Goal: Information Seeking & Learning: Learn about a topic

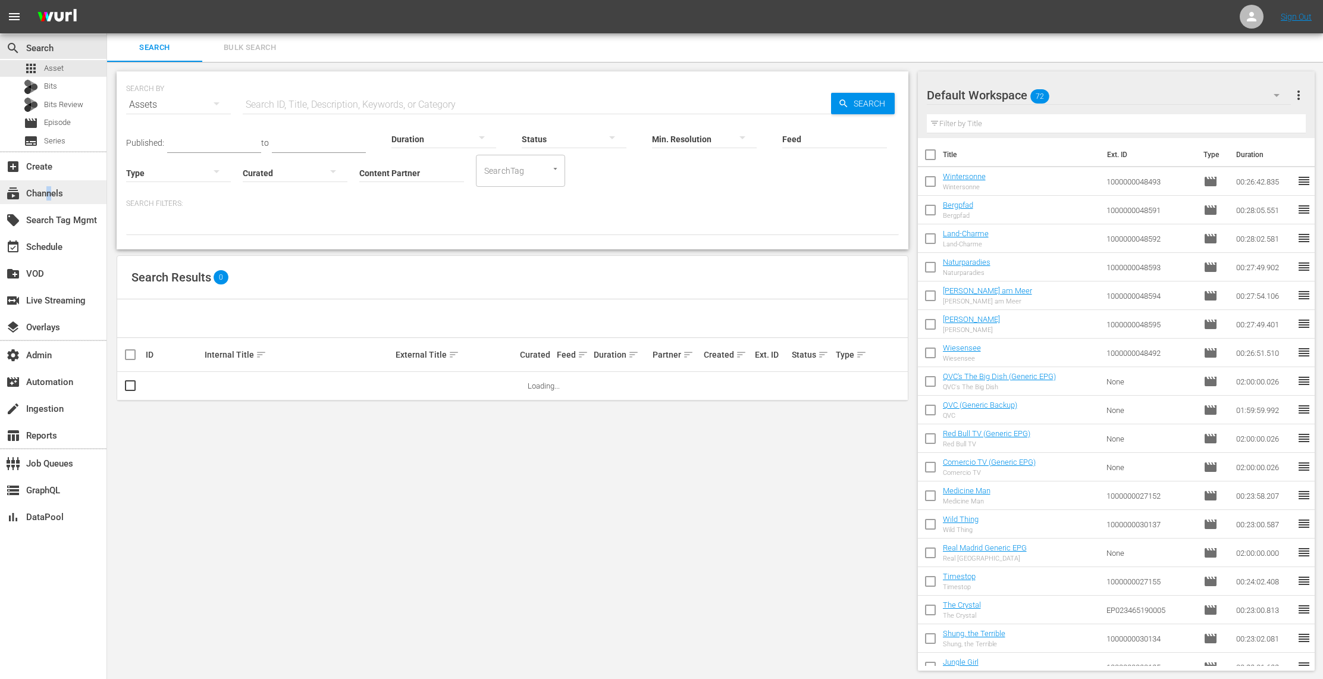
click at [49, 193] on div "subscriptions Channels" at bounding box center [33, 191] width 67 height 11
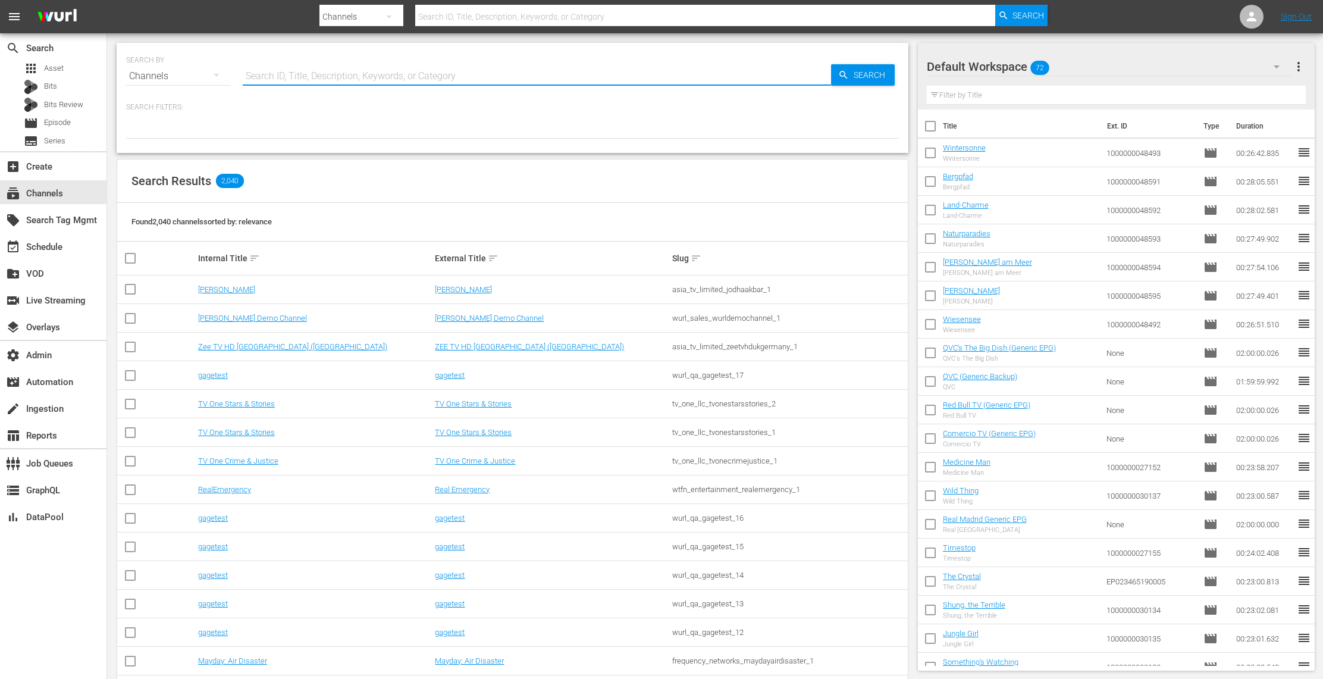
click at [295, 79] on input "text" at bounding box center [537, 76] width 588 height 29
type input "storage"
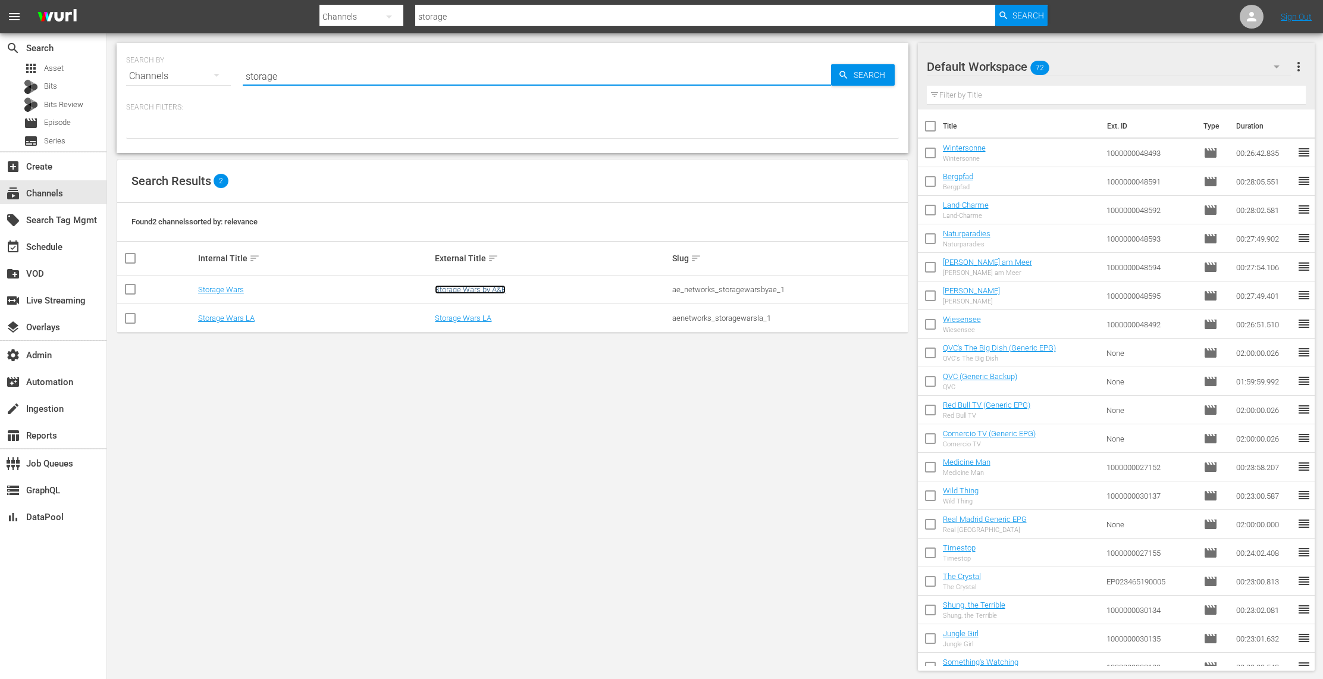
click at [481, 290] on link "Storage Wars by A&E" at bounding box center [470, 289] width 71 height 9
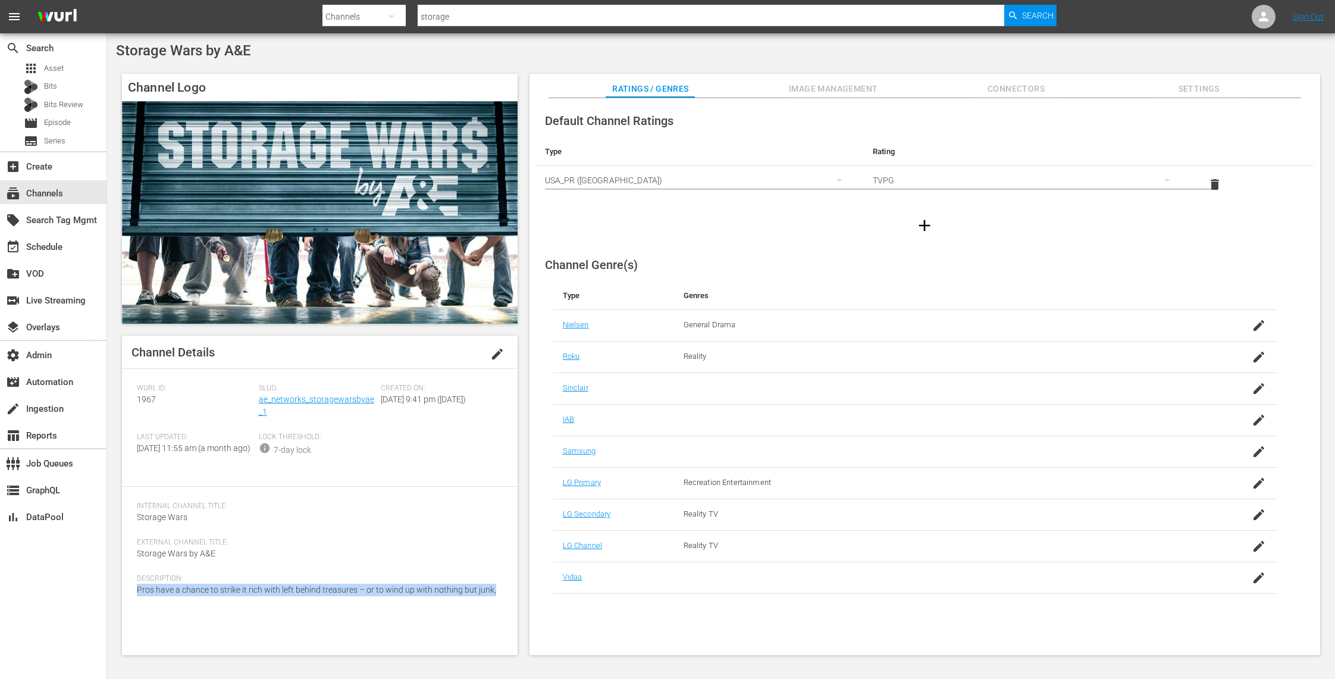
drag, startPoint x: 493, startPoint y: 598, endPoint x: 133, endPoint y: 594, distance: 359.8
click at [133, 594] on div "Channel Details edit Wurl ID: 1967 Slug: ae_networks_storagewarsbyae_1 Created …" at bounding box center [319, 494] width 395 height 319
copy span "Pros have a chance to strike it rich with left behind treasures – or to wind up…"
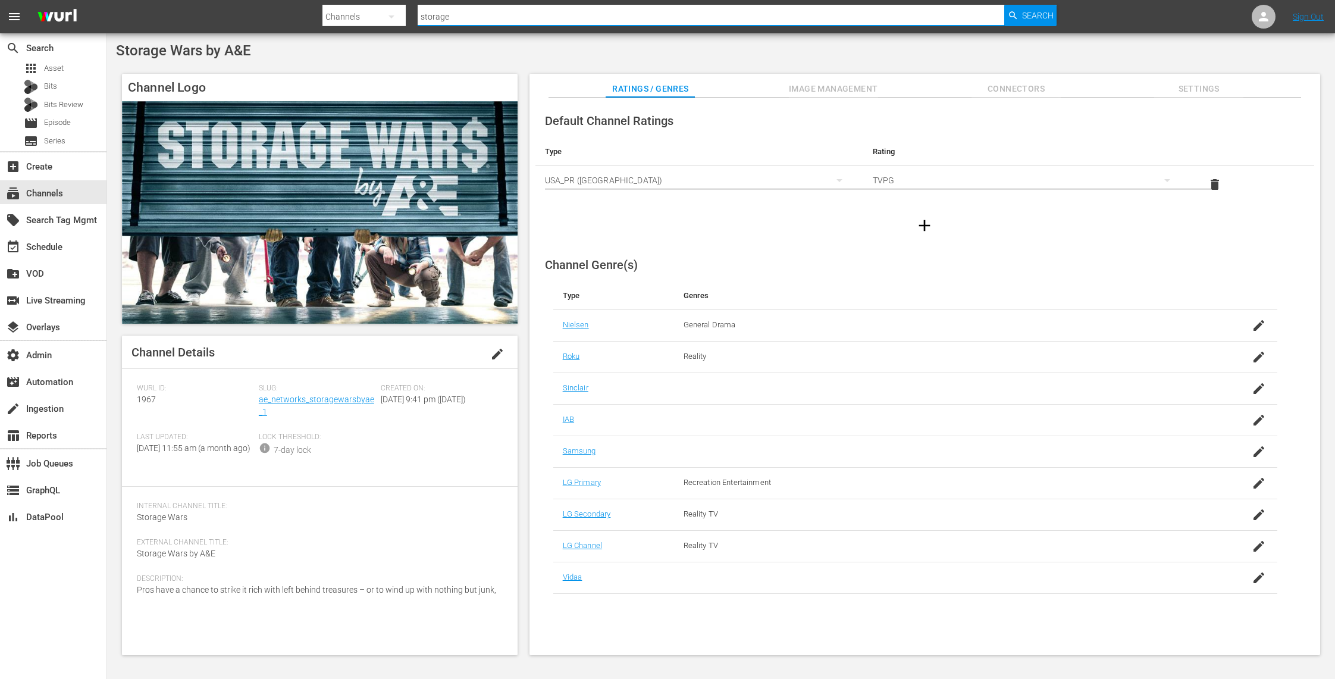
drag, startPoint x: 470, startPoint y: 16, endPoint x: 362, endPoint y: 19, distance: 108.3
click at [362, 19] on div "Search By Channels Search ID, Title, Description, Keywords, or Category storage…" at bounding box center [689, 16] width 734 height 29
type input "A&E Crime"
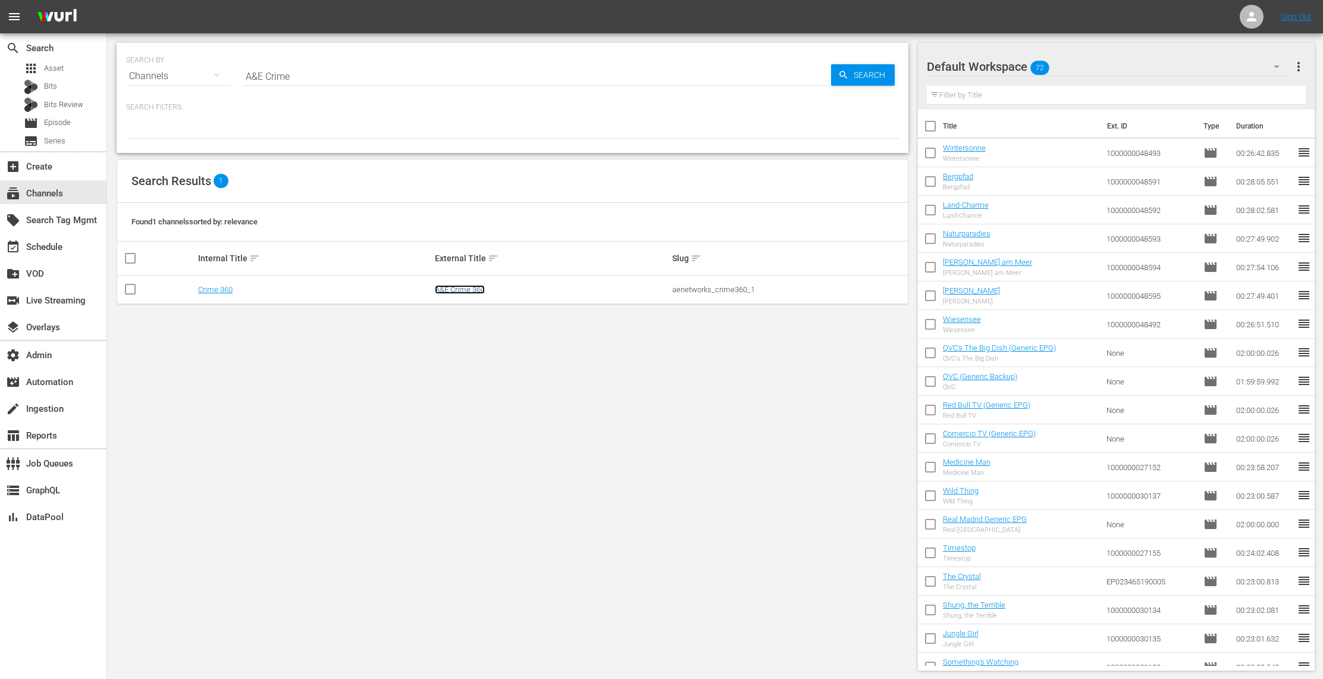
click at [469, 289] on link "A&E Crime 360" at bounding box center [460, 289] width 50 height 9
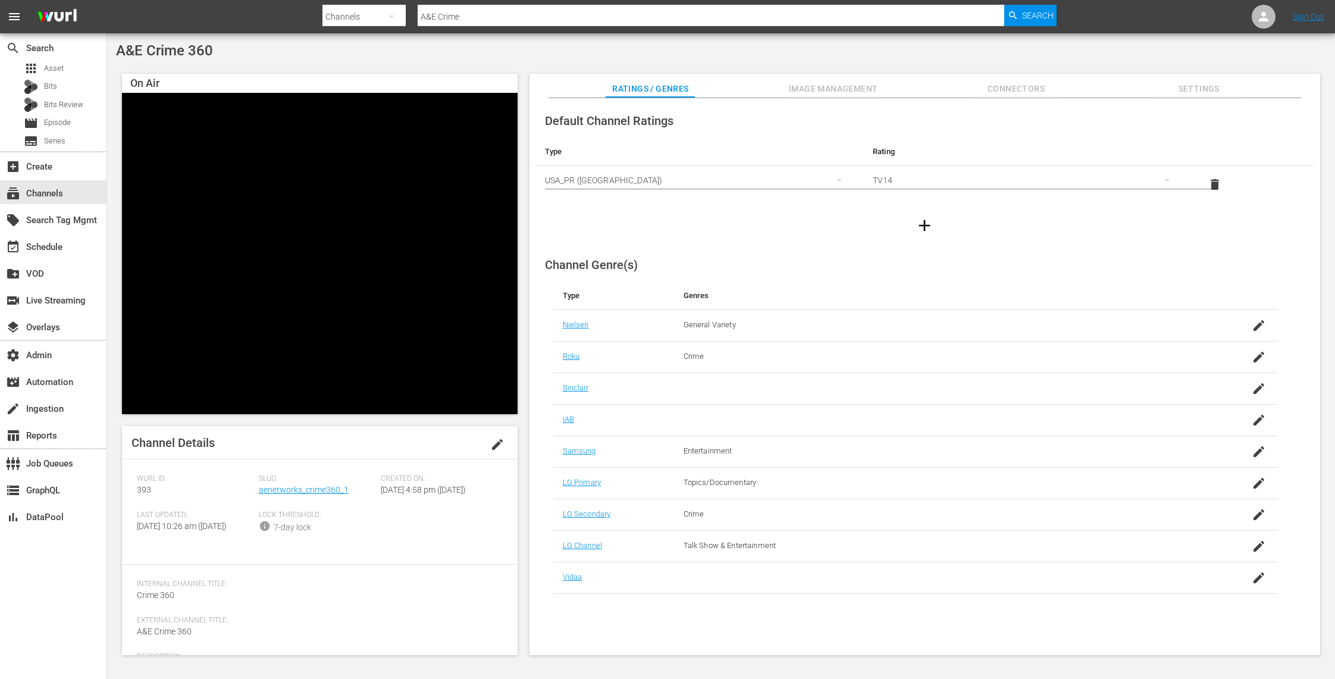
drag, startPoint x: 244, startPoint y: 611, endPoint x: 173, endPoint y: 567, distance: 83.0
click at [173, 567] on div "Channel Details edit Wurl ID: 393 Slug: aenetworks_crime360_1 Created On: Thu D…" at bounding box center [319, 540] width 395 height 229
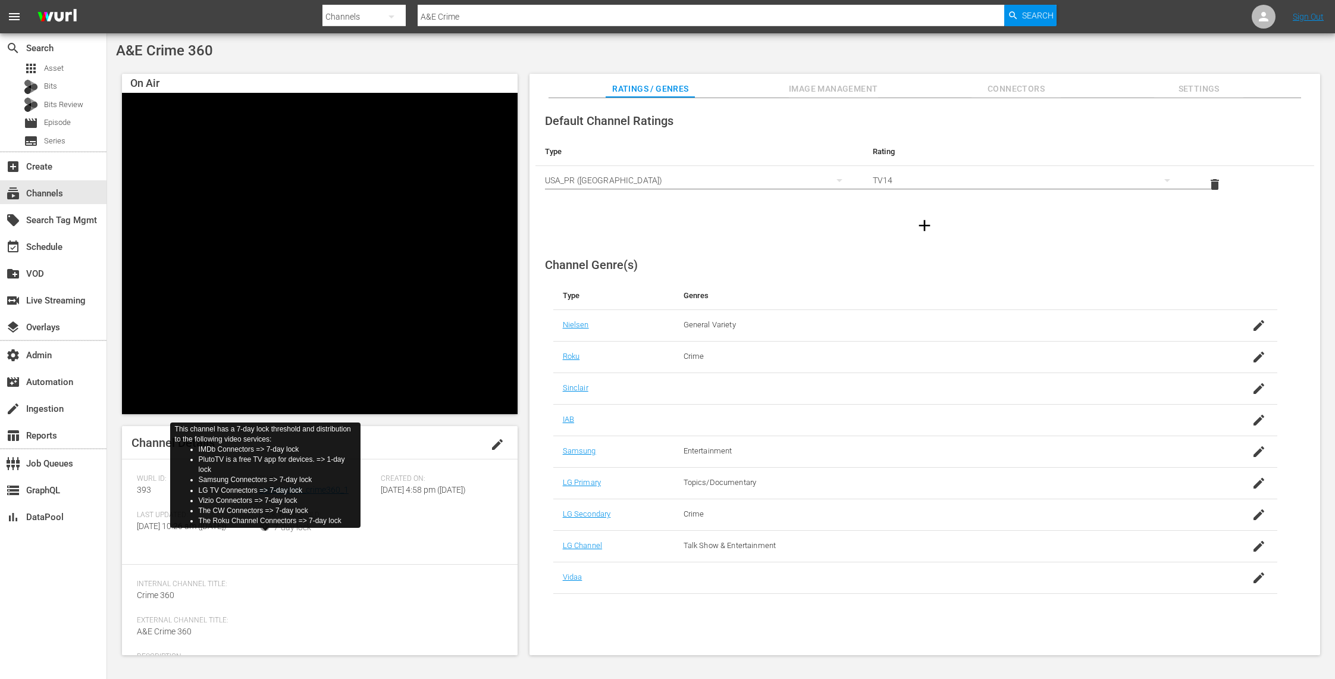
scroll to position [67, 0]
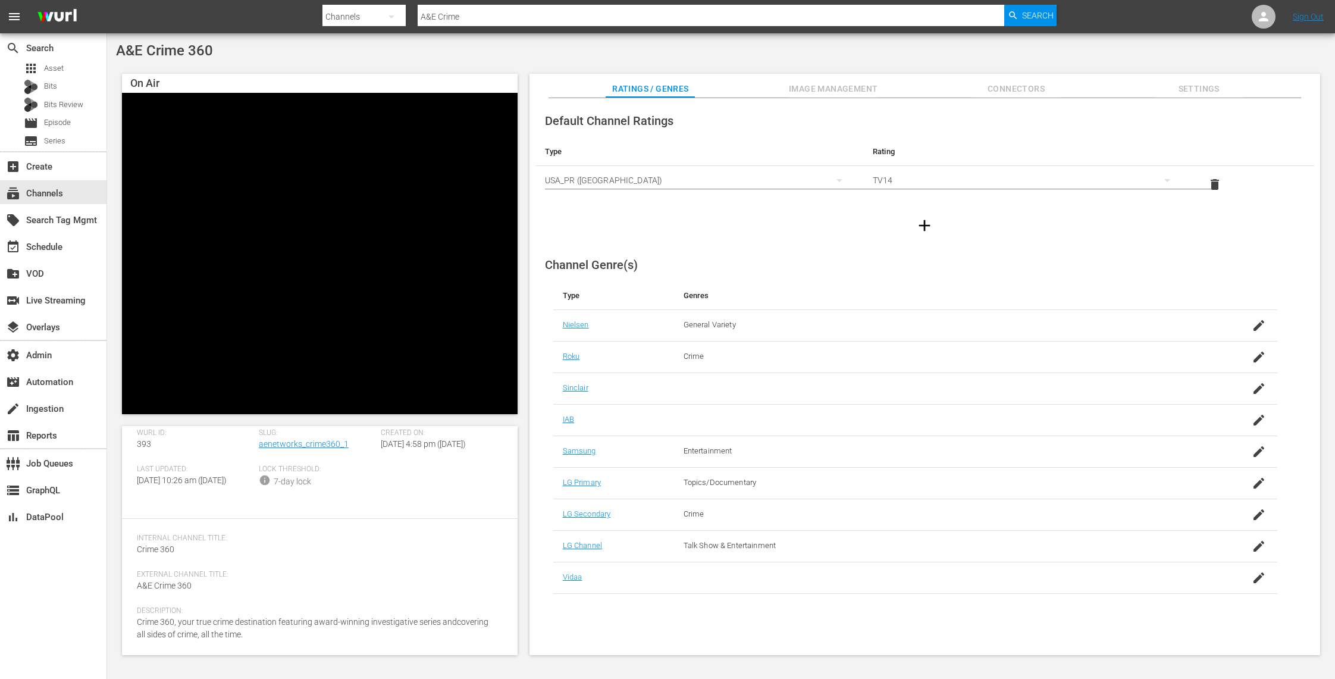
click at [260, 638] on div "Description: Crime 360, your true crime destination featuring award-winning inv…" at bounding box center [320, 630] width 366 height 49
drag, startPoint x: 247, startPoint y: 644, endPoint x: 135, endPoint y: 626, distance: 113.8
click at [135, 626] on div "Channel Details edit Wurl ID: 393 Slug: aenetworks_crime360_1 Created On: Thu D…" at bounding box center [319, 540] width 395 height 229
copy span "Crime 360, your true crime destination featuring award-winning investigative se…"
drag, startPoint x: 491, startPoint y: 17, endPoint x: 350, endPoint y: -4, distance: 142.0
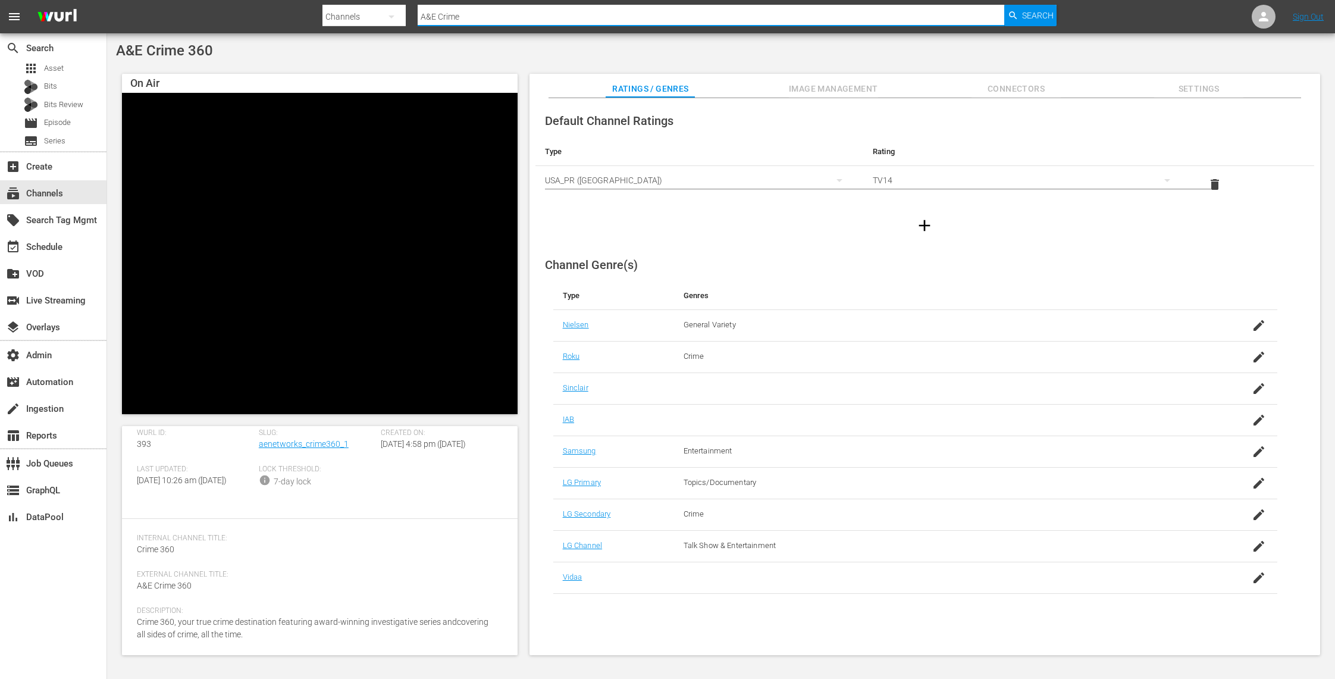
click at [350, 0] on html "menu Search By Channels Search ID, Title, Description, Keywords, or Category A&…" at bounding box center [667, 339] width 1335 height 679
type input "ancient"
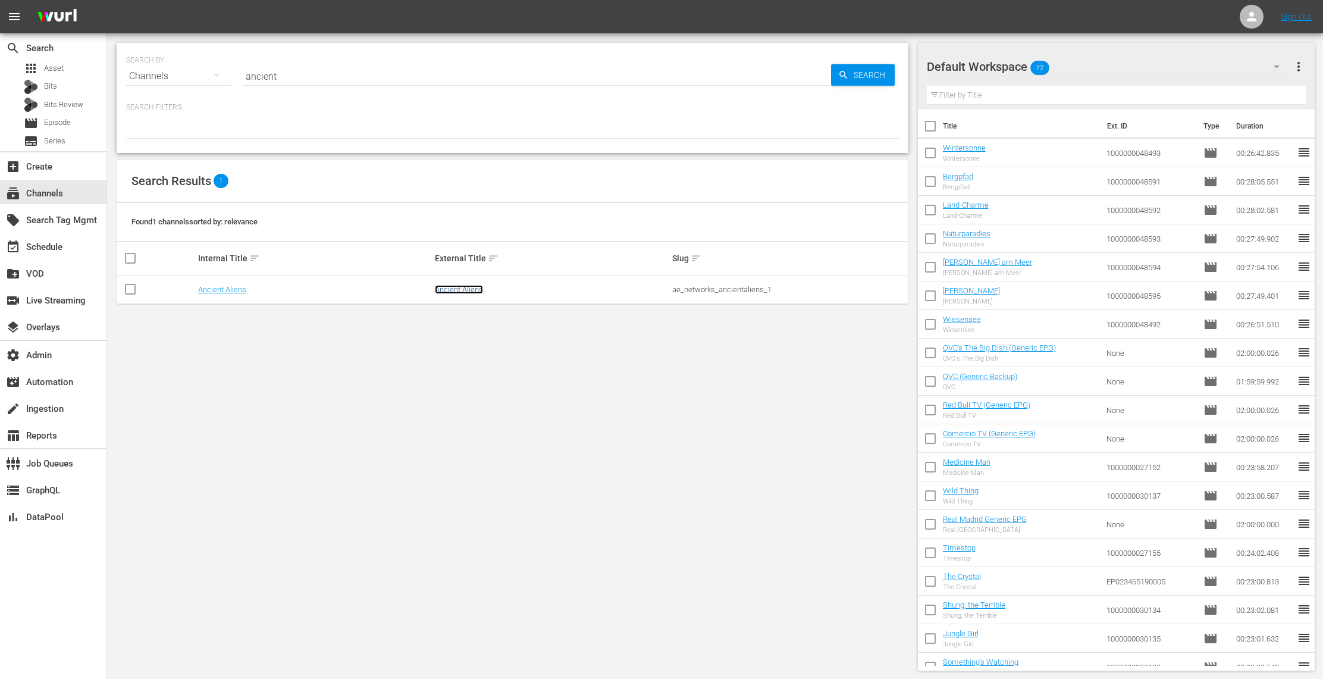
click at [467, 287] on link "Ancient Aliens" at bounding box center [459, 289] width 48 height 9
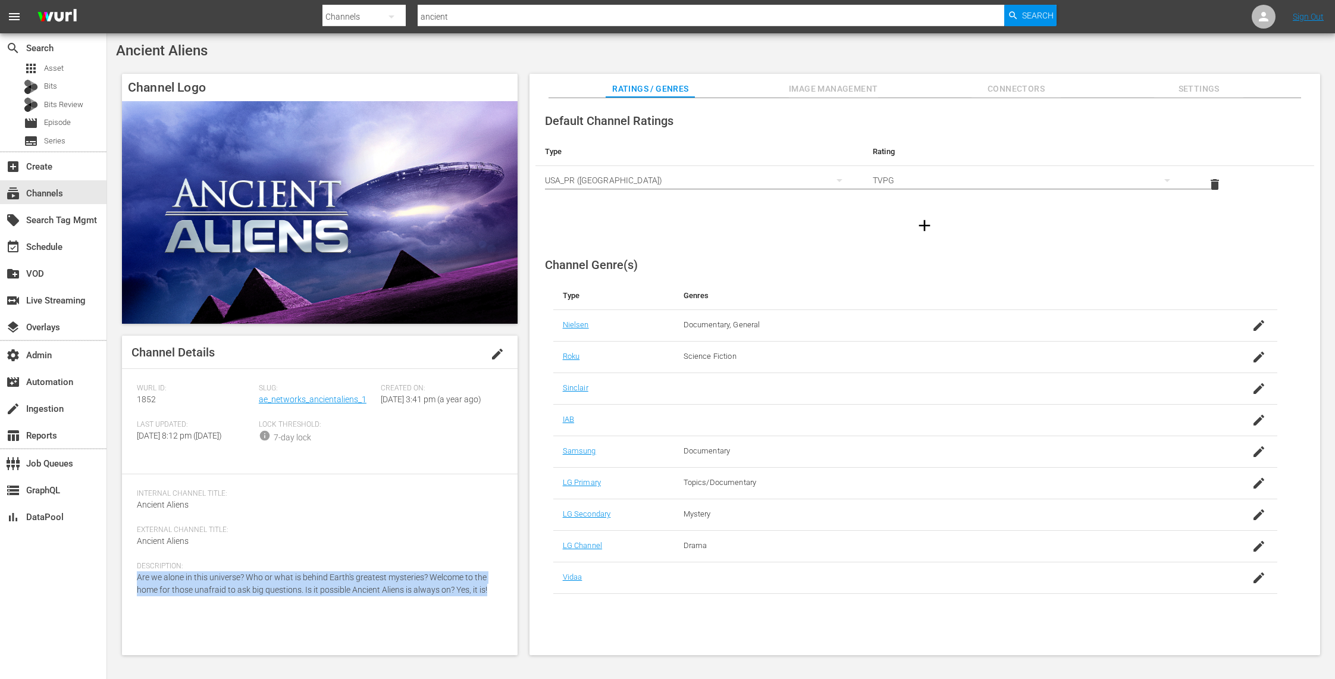
drag, startPoint x: 491, startPoint y: 614, endPoint x: 124, endPoint y: 601, distance: 367.7
click at [124, 601] on div "Channel Details edit Wurl ID: 1852 Slug: ae_networks_ancientaliens_1 Created On…" at bounding box center [319, 494] width 395 height 319
copy span "Are we alone in this universe? Who or what is behind Earth's greatest mysteries…"
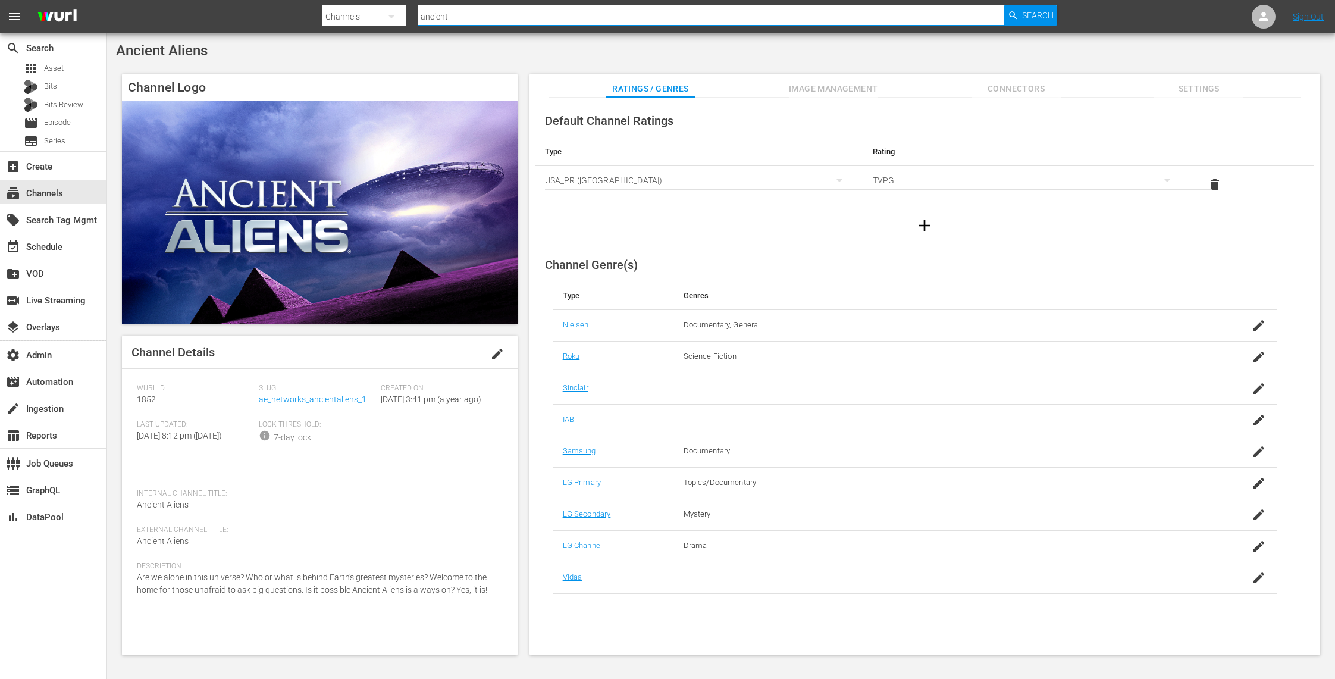
drag, startPoint x: 511, startPoint y: 16, endPoint x: 320, endPoint y: 8, distance: 191.7
click at [320, 8] on nav "menu Search By Channels Search ID, Title, Description, Keywords, or Category an…" at bounding box center [667, 16] width 1335 height 33
type input "modern"
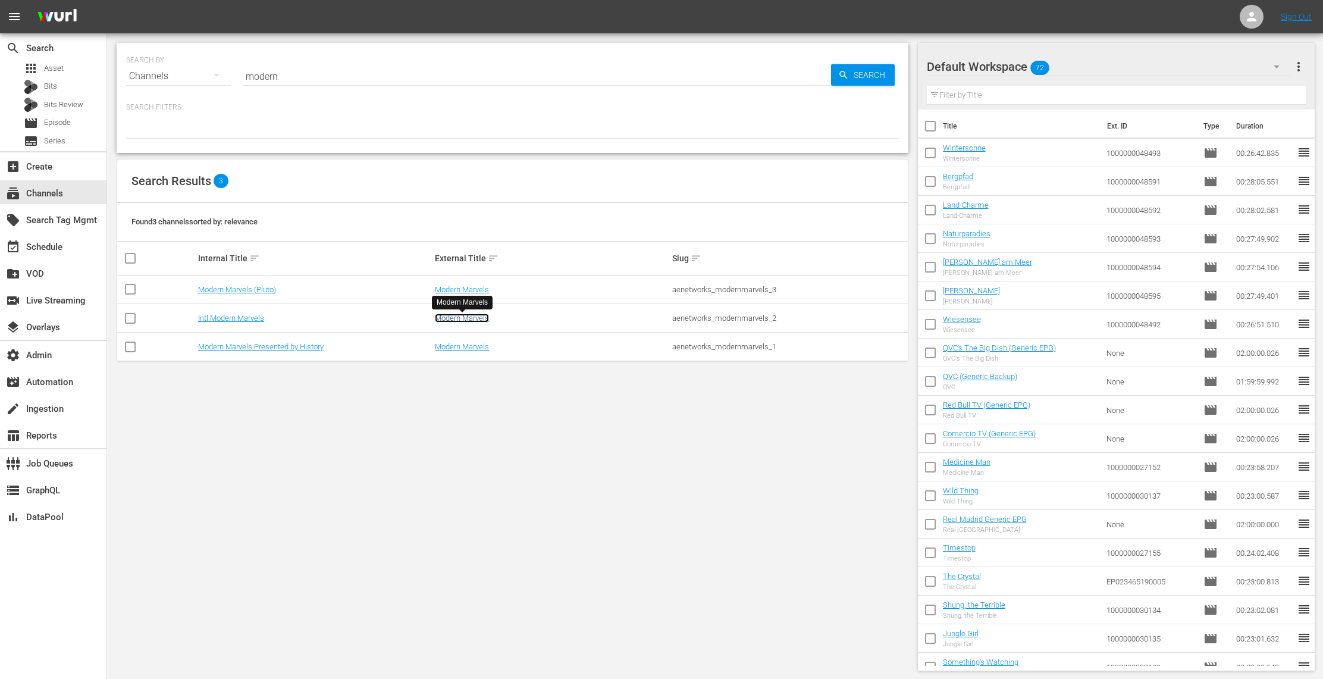
click at [465, 319] on link "Modern Marvels" at bounding box center [462, 317] width 54 height 9
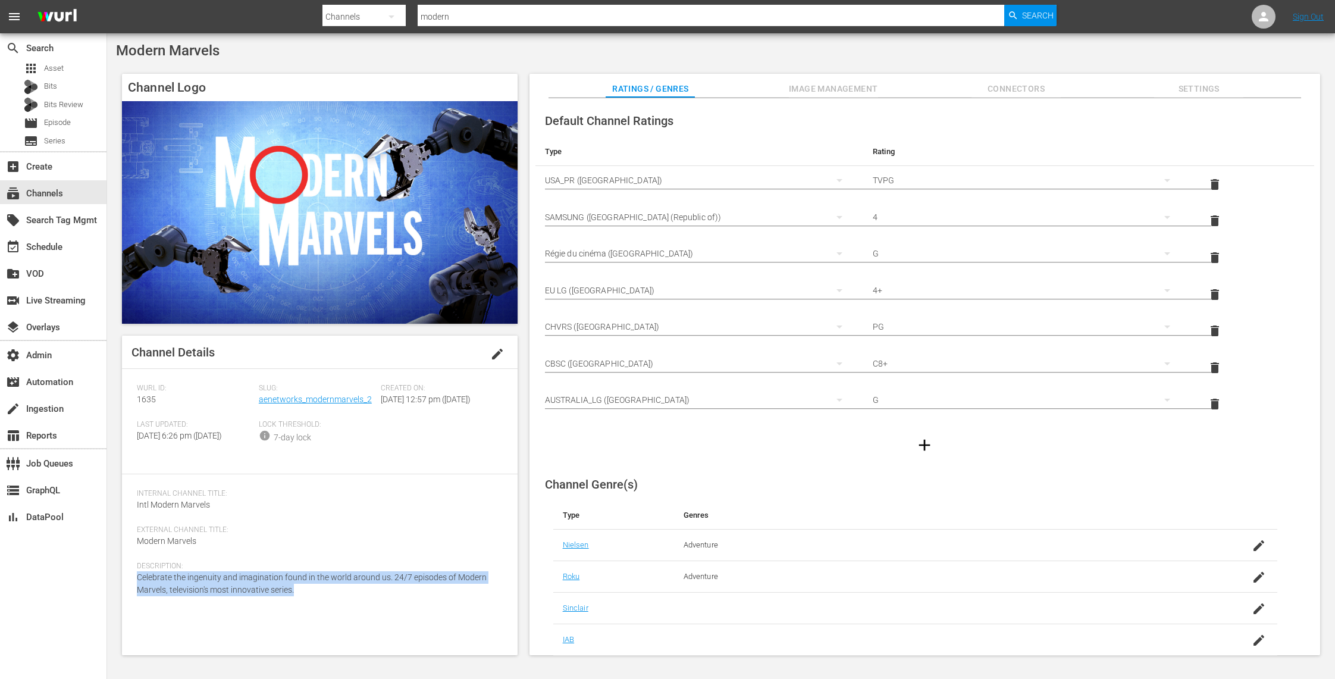
drag, startPoint x: 331, startPoint y: 613, endPoint x: 122, endPoint y: 604, distance: 209.5
click at [122, 604] on div "Channel Details edit Wurl ID: 1635 Slug: aenetworks_modernmarvels_2 Created On:…" at bounding box center [319, 494] width 395 height 319
copy span "Celebrate the ingenuity and imagination found in the world around us. 24/7 epis…"
click at [1043, 17] on span "Search" at bounding box center [1038, 15] width 32 height 21
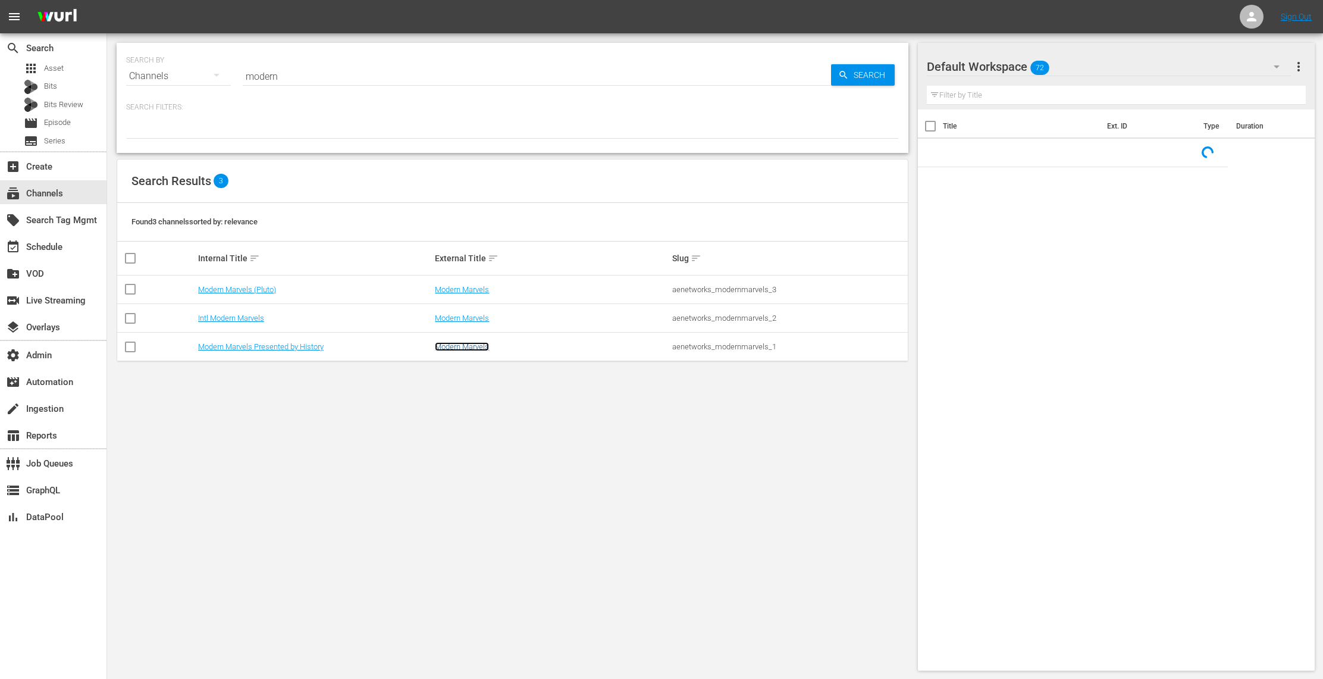
click at [451, 347] on link "Modern Marvels" at bounding box center [462, 346] width 54 height 9
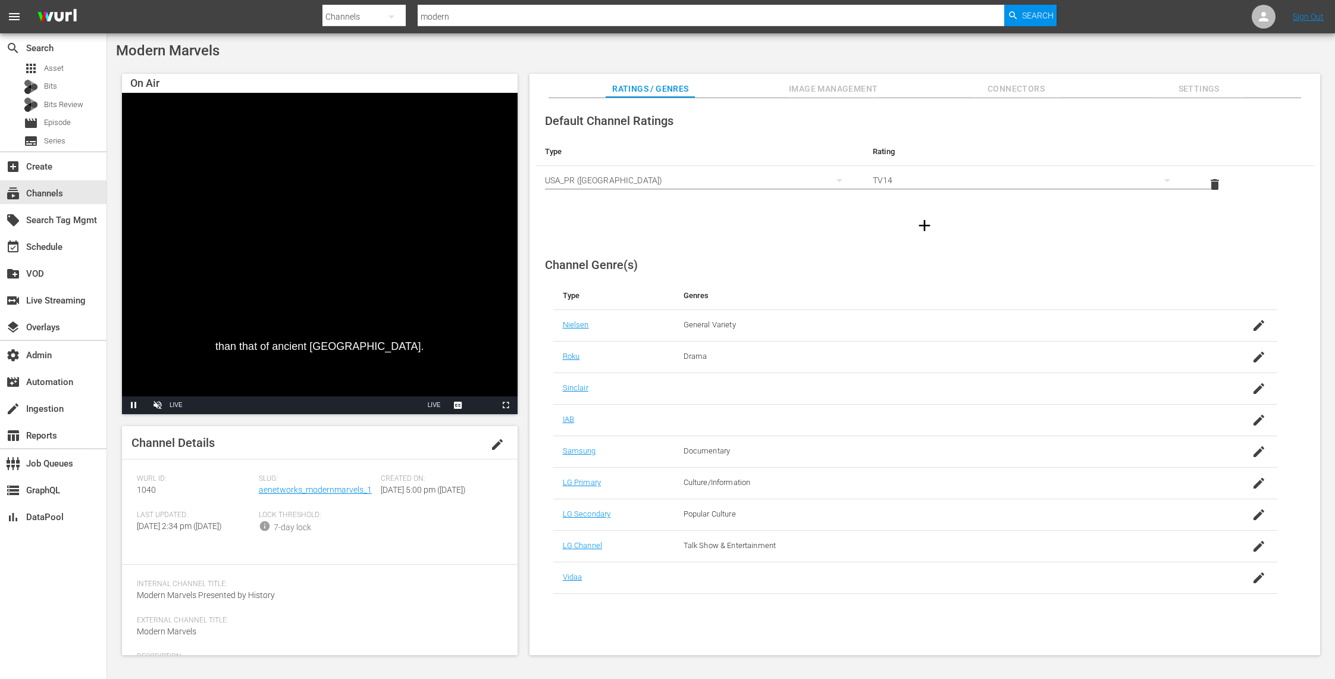
scroll to position [55, 0]
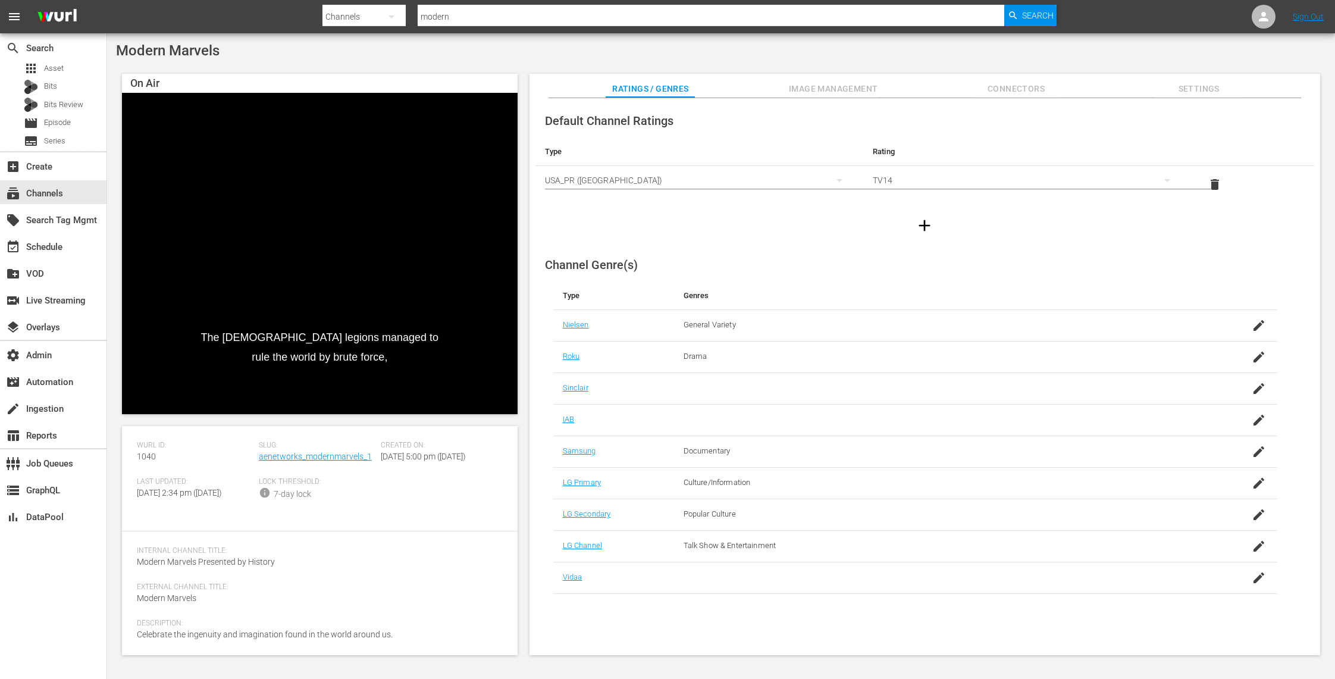
click at [419, 633] on div "Description: Celebrate the ingenuity and imagination found in the world around …" at bounding box center [320, 637] width 366 height 36
drag, startPoint x: 408, startPoint y: 637, endPoint x: 134, endPoint y: 641, distance: 273.6
click at [134, 641] on div "Channel Details edit Wurl ID: 1040 Slug: aenetworks_modernmarvels_1 Created On:…" at bounding box center [319, 540] width 395 height 229
copy span "Celebrate the ingenuity and imagination found in the world around us."
drag, startPoint x: 473, startPoint y: 14, endPoint x: 244, endPoint y: -8, distance: 230.6
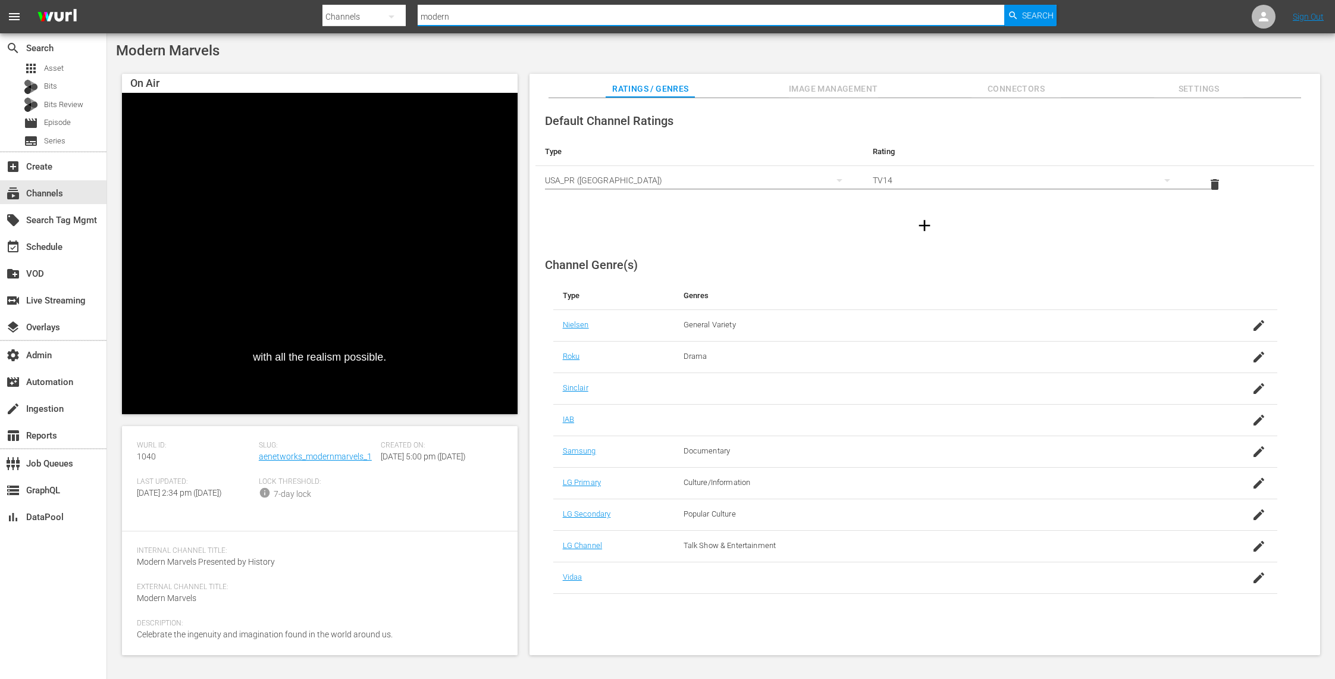
click at [244, 0] on html "menu Search By Channels Search ID, Title, Description, Keywords, or Category mo…" at bounding box center [667, 339] width 1335 height 679
type input "home.made"
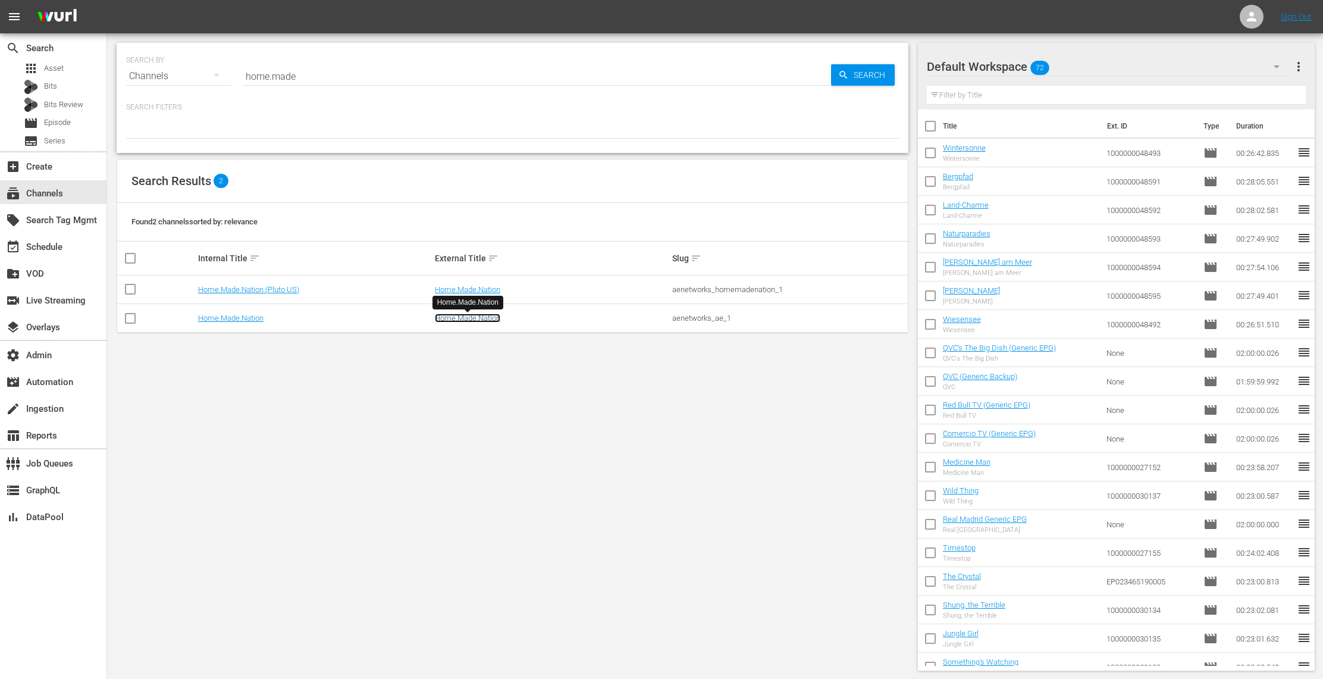
click at [469, 319] on link "Home.Made.Nation" at bounding box center [467, 317] width 65 height 9
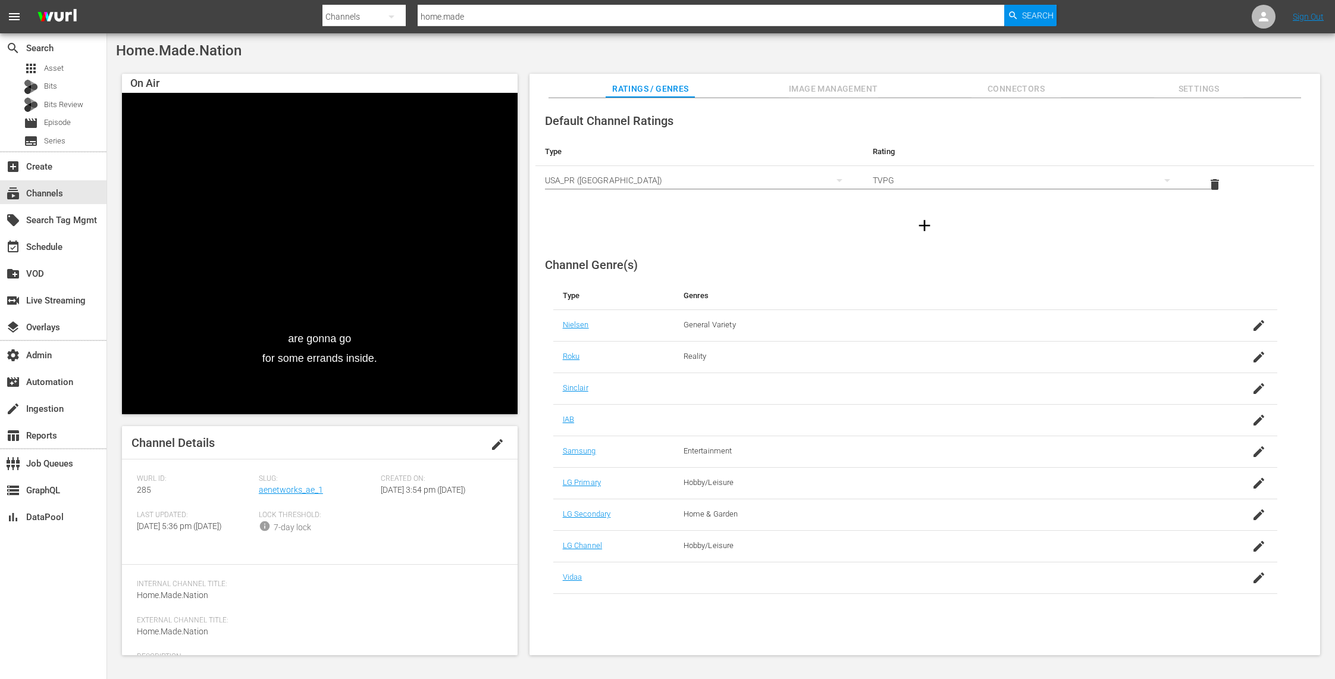
scroll to position [80, 0]
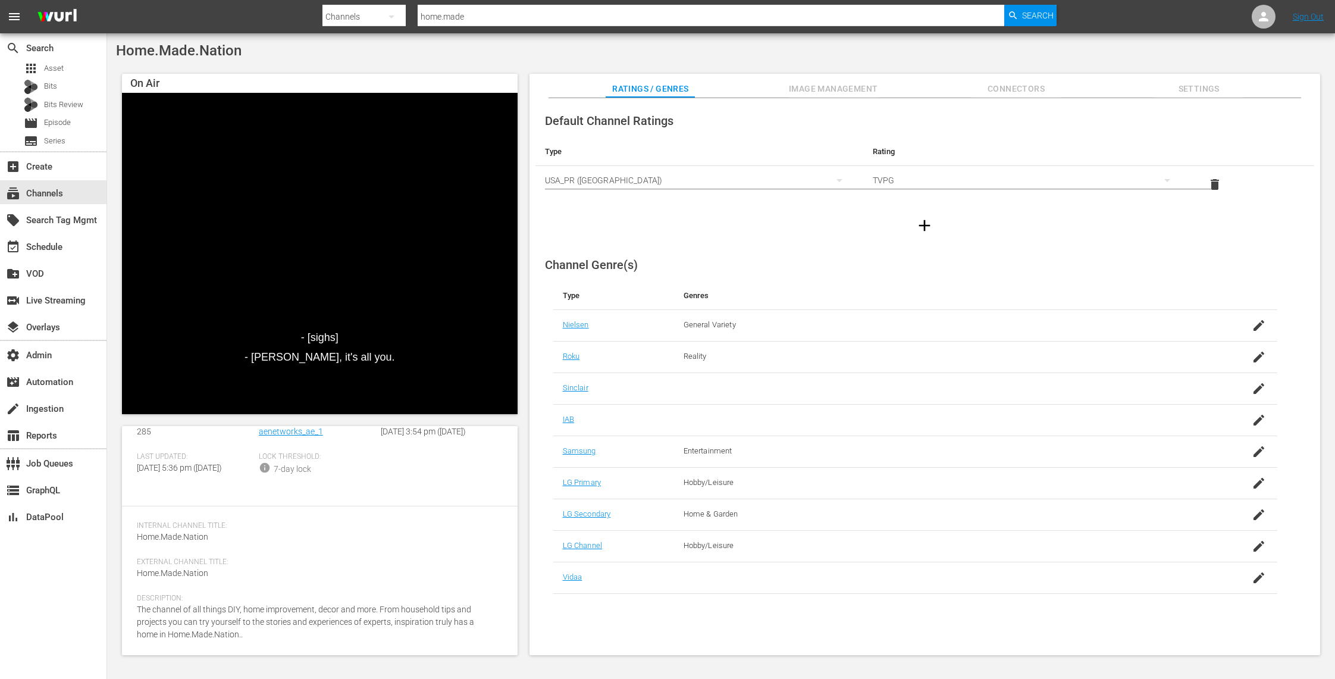
drag, startPoint x: 285, startPoint y: 635, endPoint x: 258, endPoint y: 635, distance: 28.0
click at [258, 635] on div "Description: The channel of all things DIY, home improvement, decor and more. F…" at bounding box center [320, 624] width 366 height 61
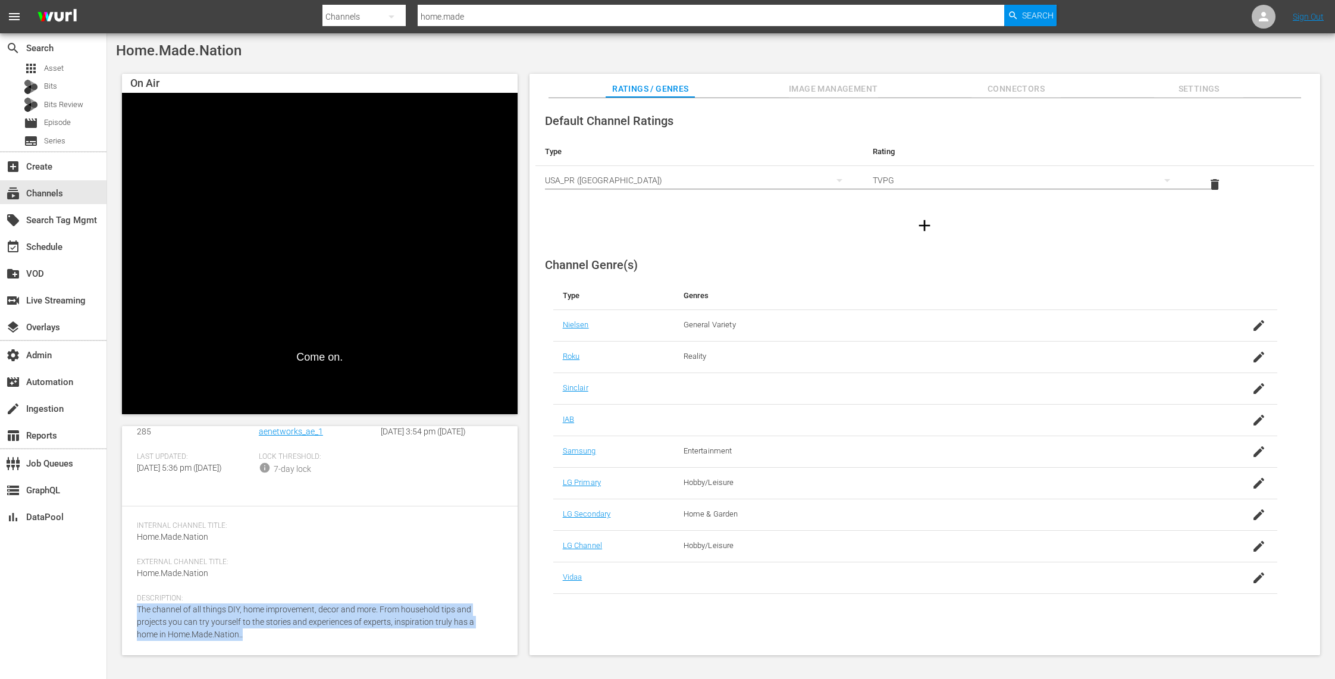
drag, startPoint x: 250, startPoint y: 635, endPoint x: 131, endPoint y: 616, distance: 121.1
click at [131, 616] on div "Channel Details edit Wurl ID: 285 Slug: aenetworks_ae_1 Created On: Thu August …" at bounding box center [319, 540] width 395 height 229
copy span "The channel of all things DIY, home improvement, decor and more. From household…"
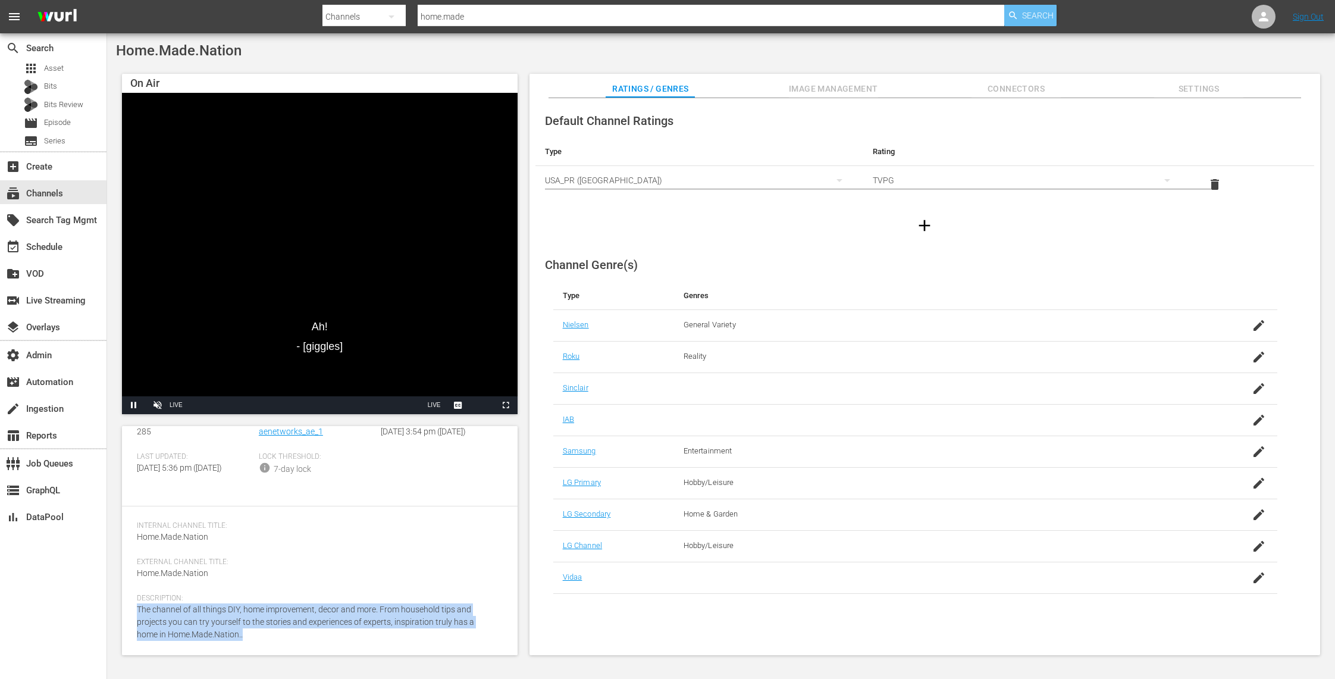
click at [1045, 14] on span "Search" at bounding box center [1038, 15] width 32 height 21
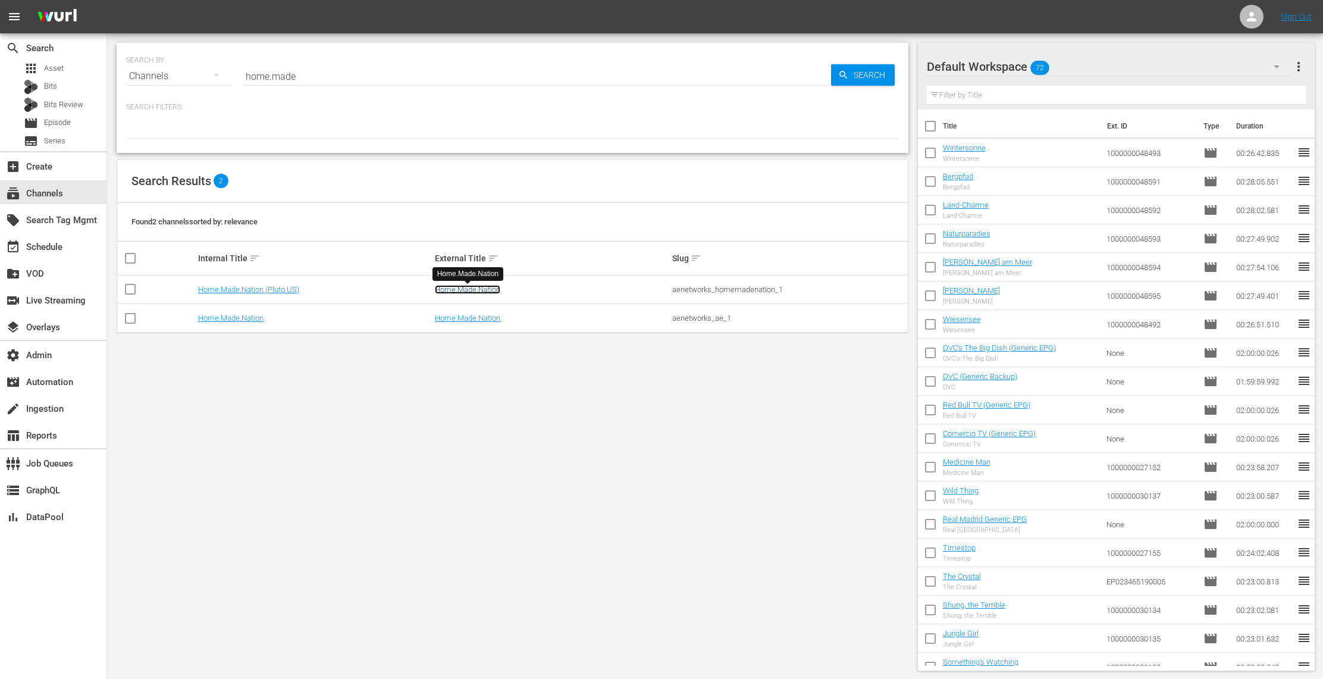
click at [463, 290] on link "Home.Made.Nation" at bounding box center [467, 289] width 65 height 9
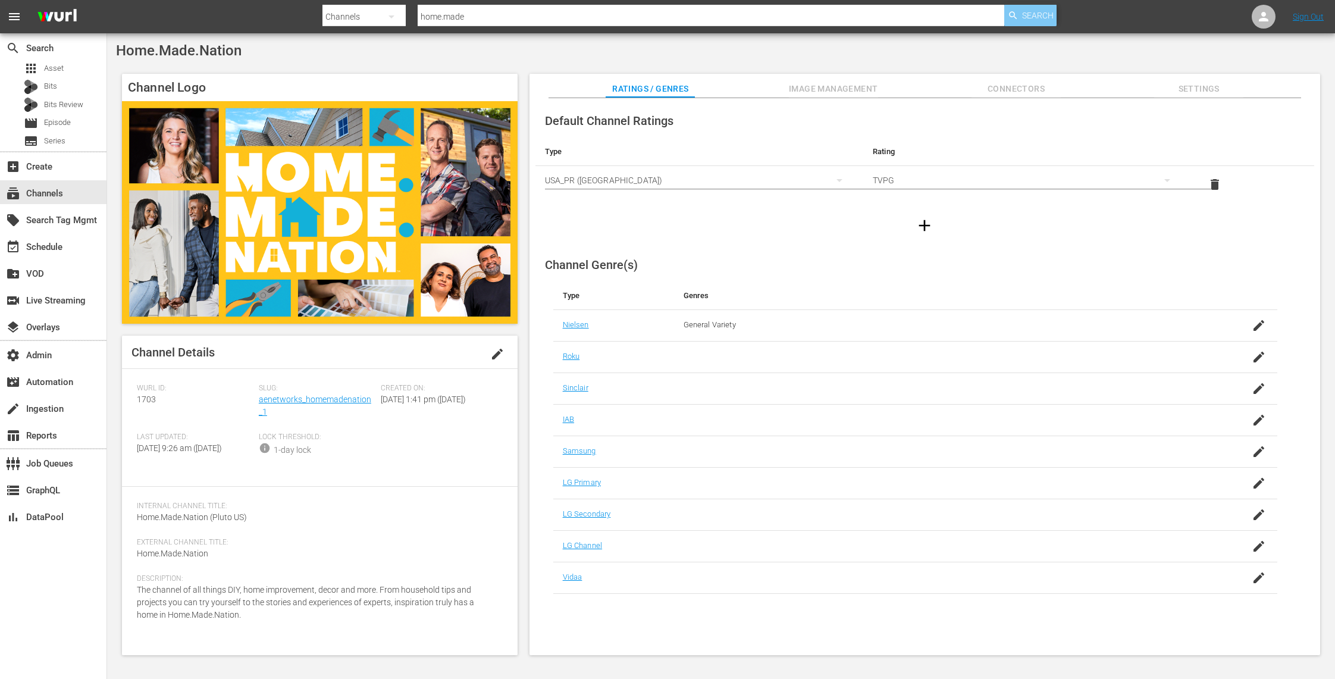
click at [1034, 12] on span "Search" at bounding box center [1038, 15] width 32 height 21
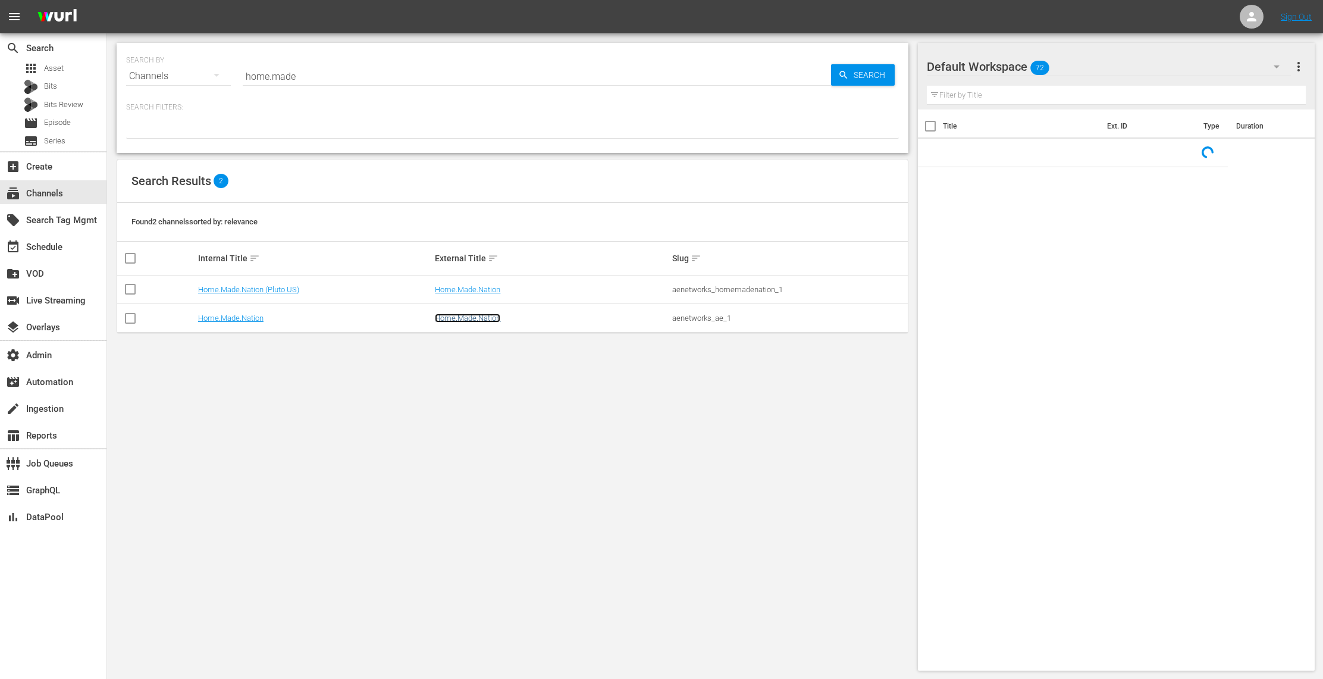
click at [475, 321] on link "Home.Made.Nation" at bounding box center [467, 317] width 65 height 9
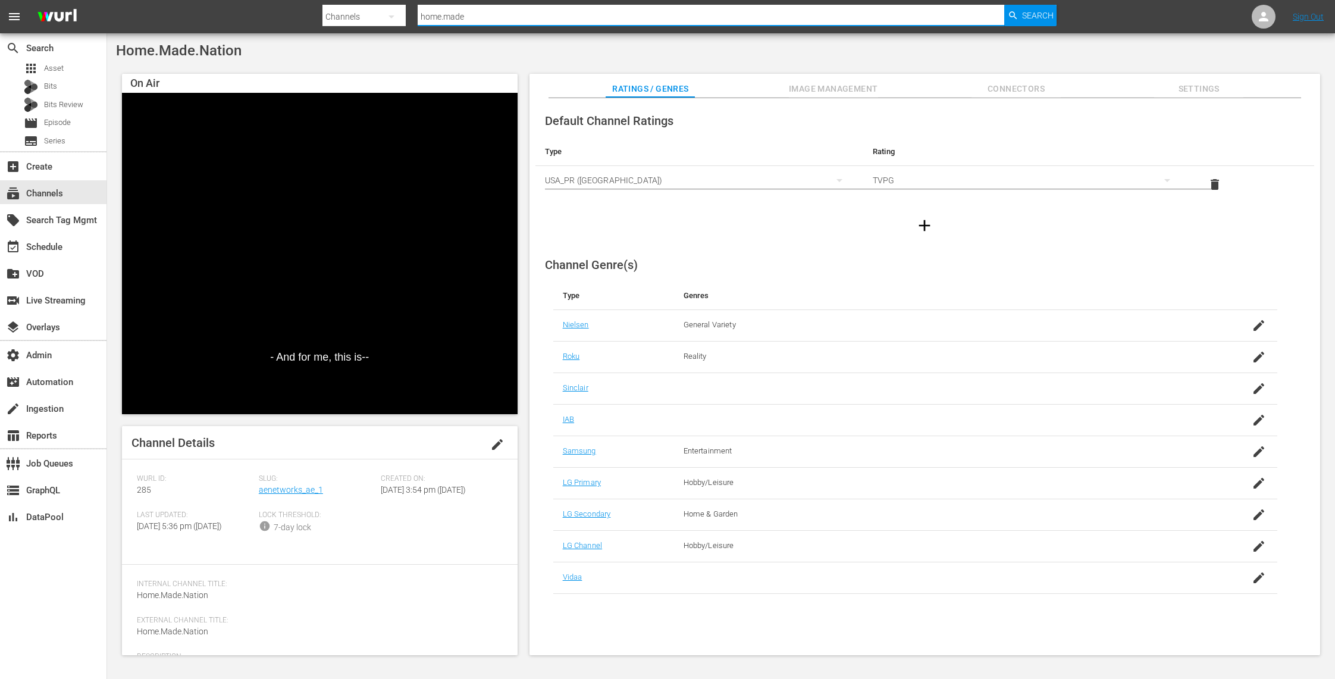
drag, startPoint x: 506, startPoint y: 19, endPoint x: 317, endPoint y: 4, distance: 189.8
click at [317, 4] on nav "menu Search By Channels Search ID, Title, Description, Keywords, or Category ho…" at bounding box center [667, 16] width 1335 height 33
type input "tiny house"
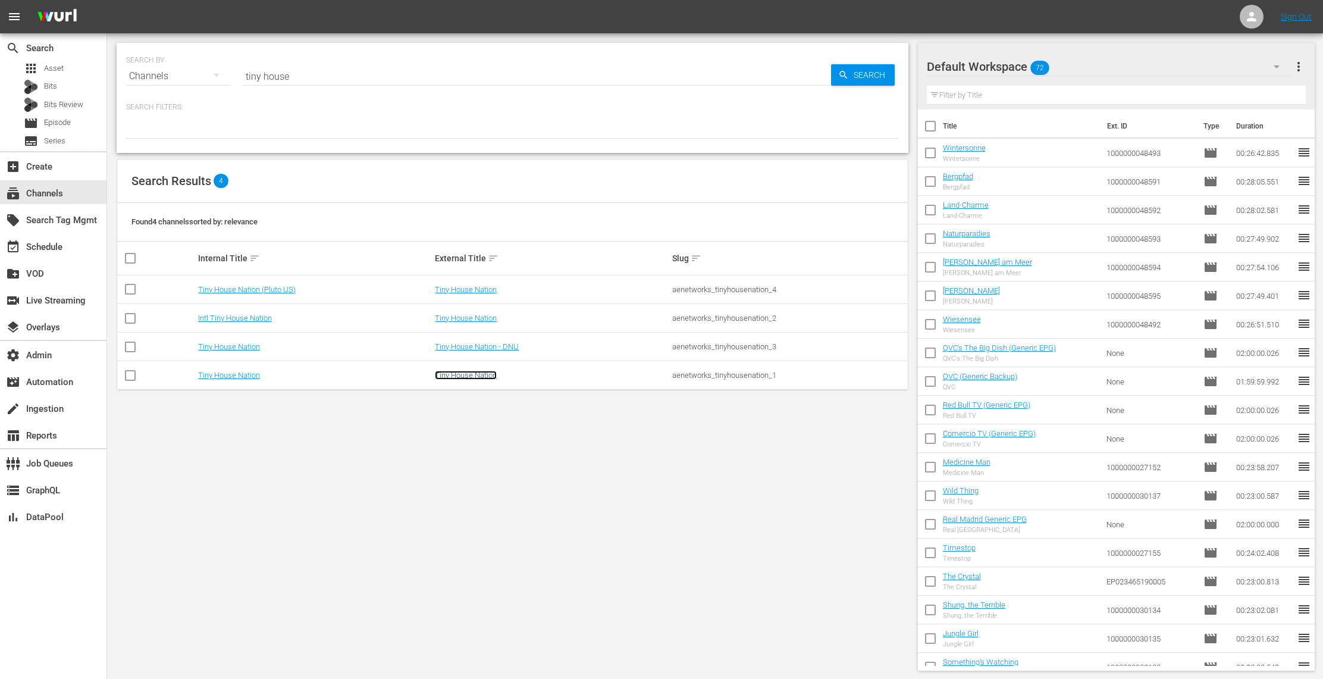
click at [468, 375] on link "Tiny House Nation" at bounding box center [466, 375] width 62 height 9
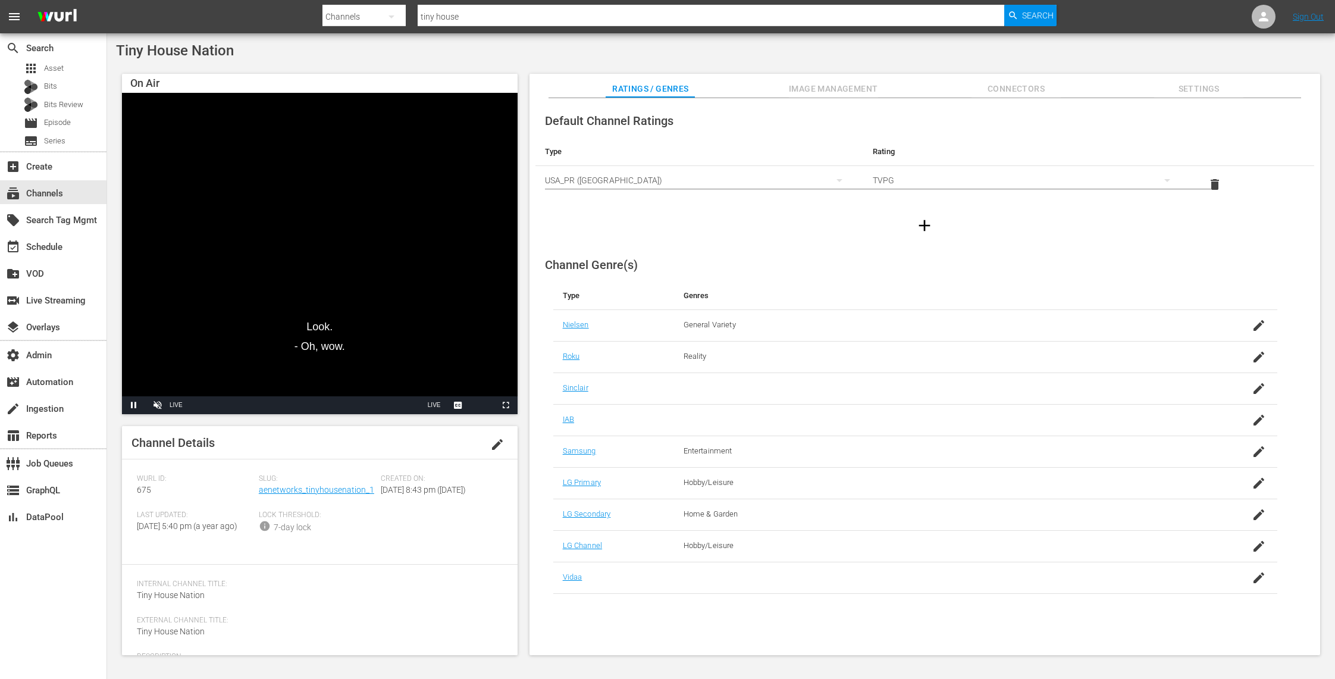
scroll to position [67, 0]
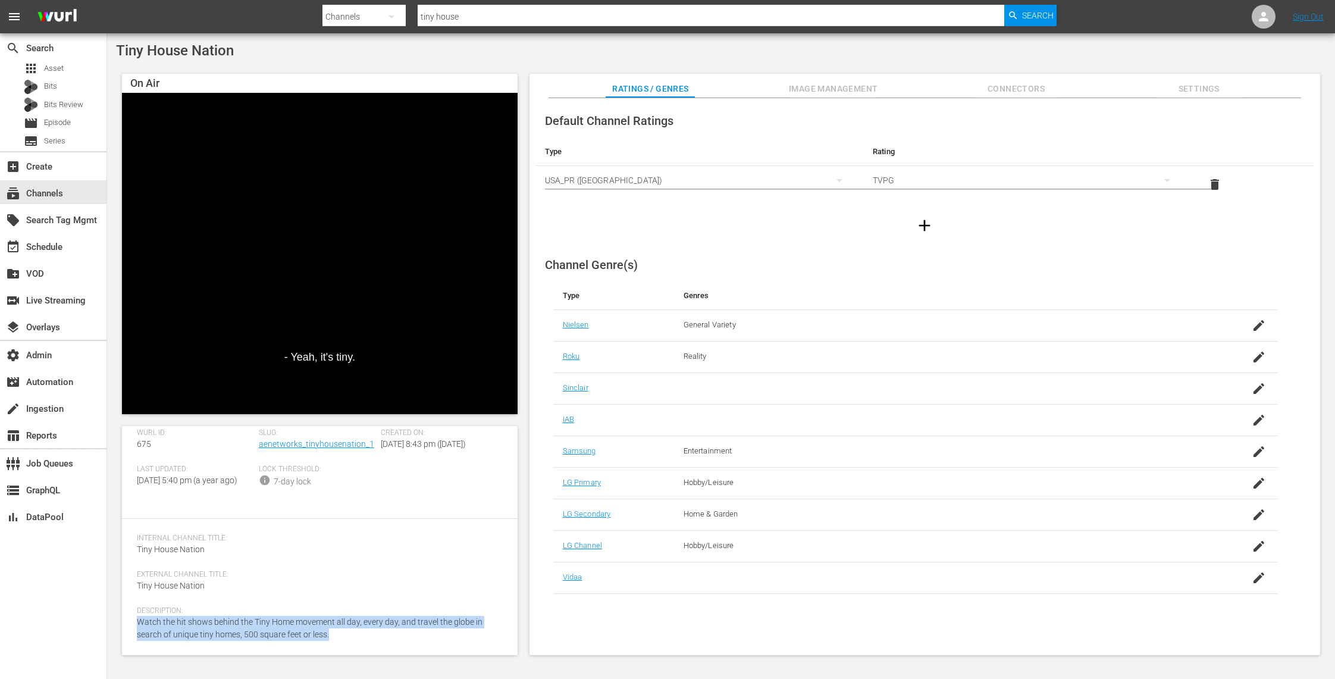
drag, startPoint x: 335, startPoint y: 633, endPoint x: 136, endPoint y: 624, distance: 199.4
click at [136, 624] on div "Channel Details edit Wurl ID: 675 Slug: aenetworks_tinyhousenation_1 Created On…" at bounding box center [319, 540] width 395 height 229
copy span "Watch the hit shows behind the Tiny Home movement all day, every day, and trave…"
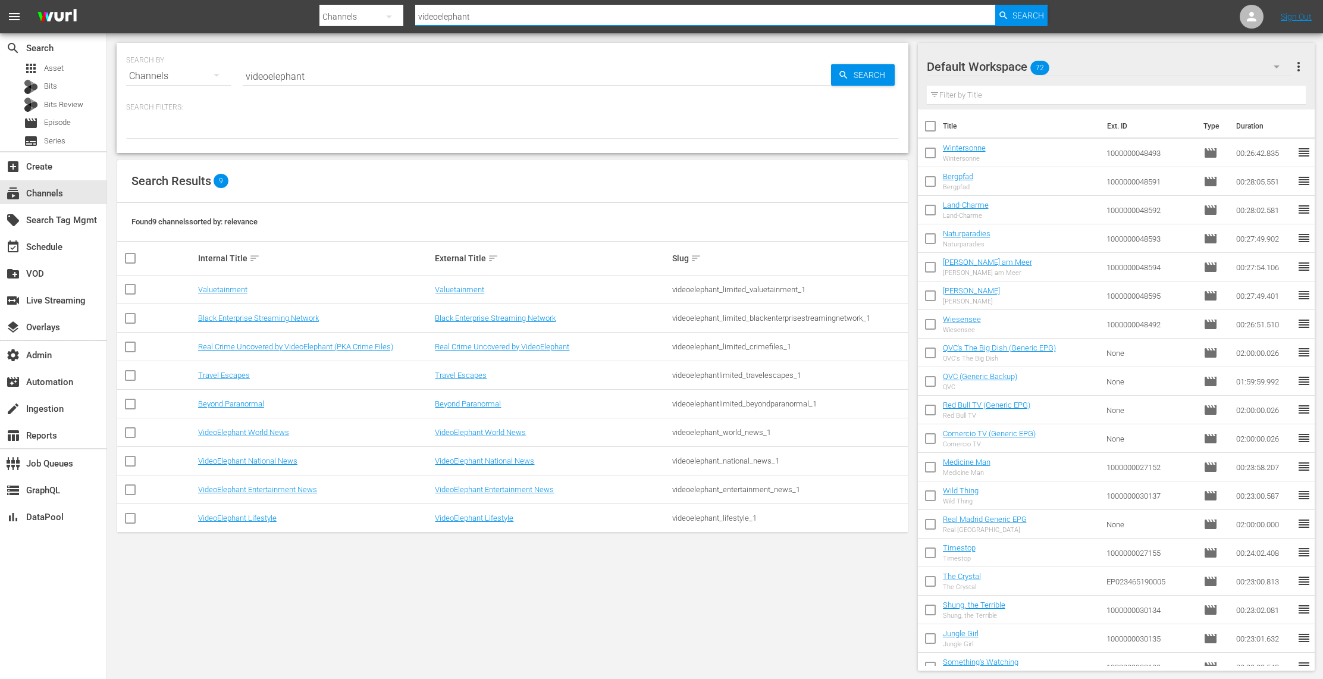
drag, startPoint x: 498, startPoint y: 12, endPoint x: 341, endPoint y: 2, distance: 157.4
click at [341, 2] on div "Search By Channels Search ID, Title, Description, Keywords, or Category videoel…" at bounding box center [682, 16] width 727 height 29
type input "fifa"
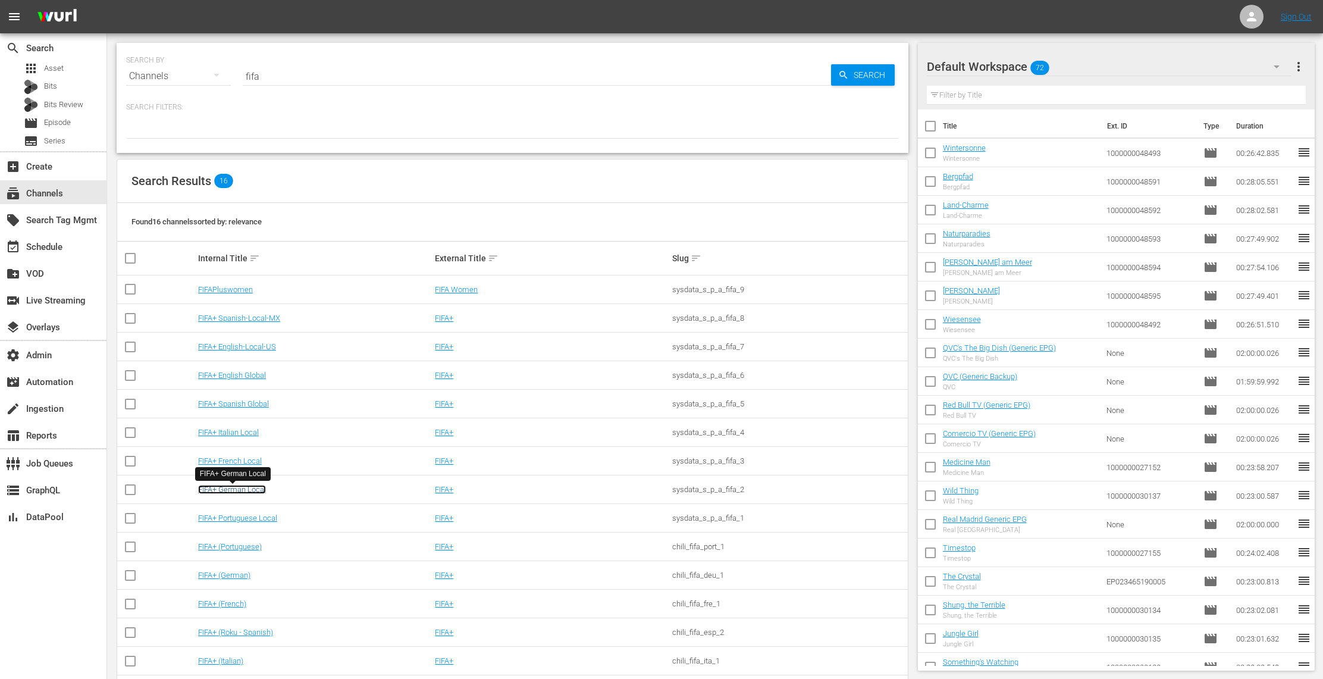
click at [250, 488] on link "FIFA+ German Local" at bounding box center [232, 489] width 68 height 9
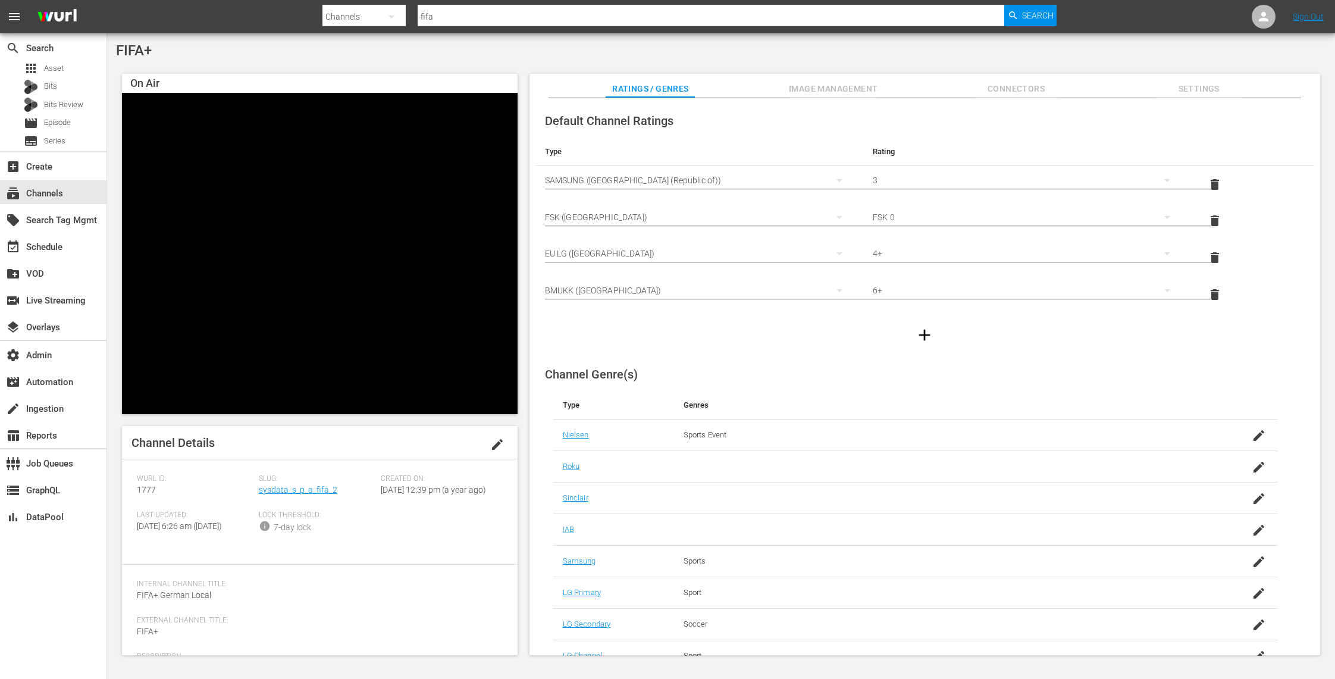
scroll to position [67, 0]
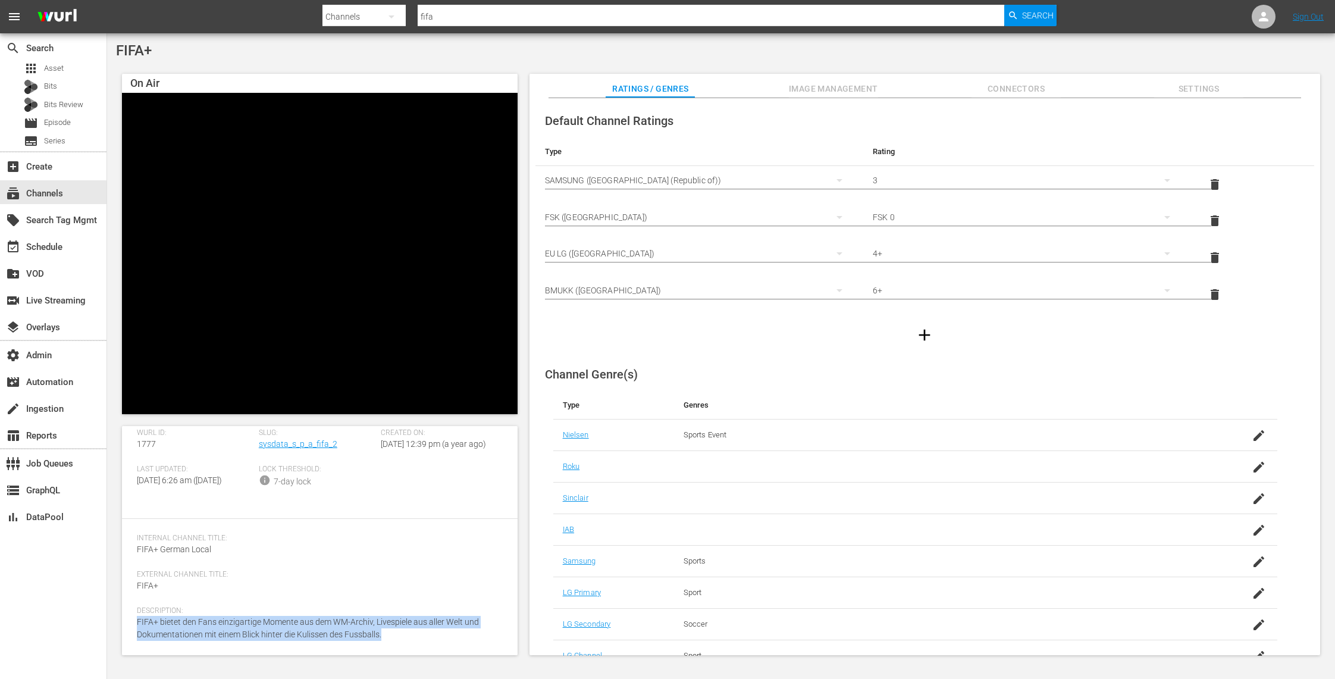
drag, startPoint x: 390, startPoint y: 638, endPoint x: 123, endPoint y: 626, distance: 267.3
click at [123, 626] on div "Channel Details edit [PERSON_NAME] ID: 1777 Slug: sysdata_s_p_a_fifa_2 Created …" at bounding box center [319, 540] width 395 height 229
copy span "FIFA+ bietet den Fans einzigartige Momente aus dem WM-Archiv, Livespiele aus al…"
